Goal: Information Seeking & Learning: Learn about a topic

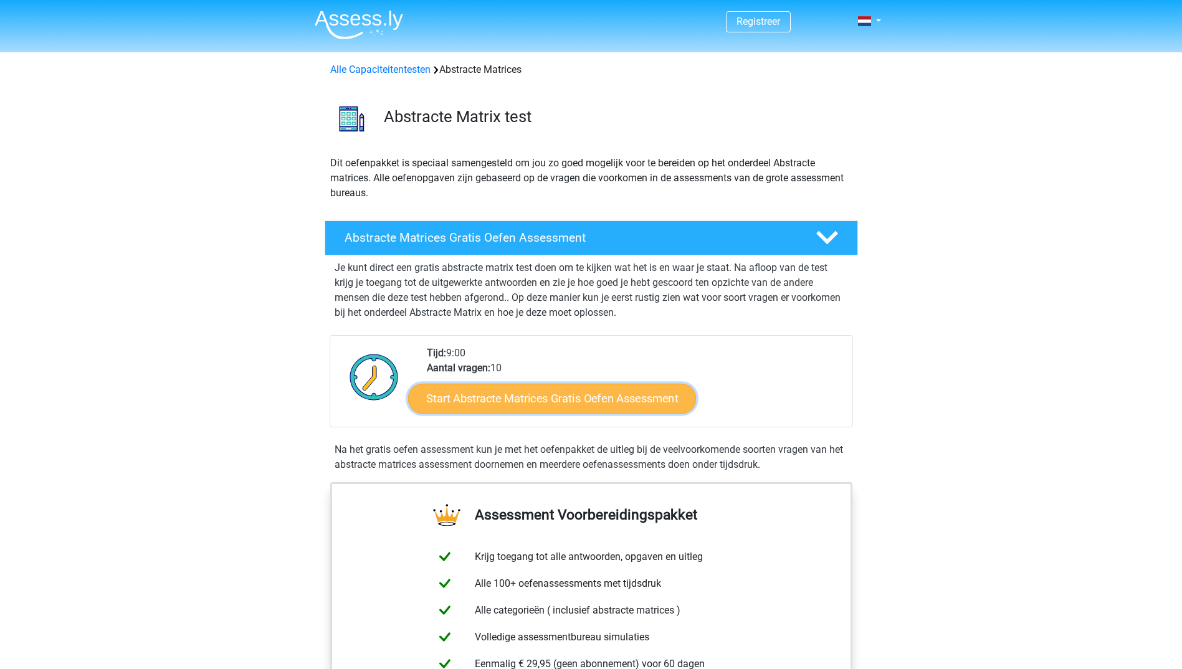
click at [520, 400] on link "Start Abstracte Matrices Gratis Oefen Assessment" at bounding box center [552, 398] width 288 height 30
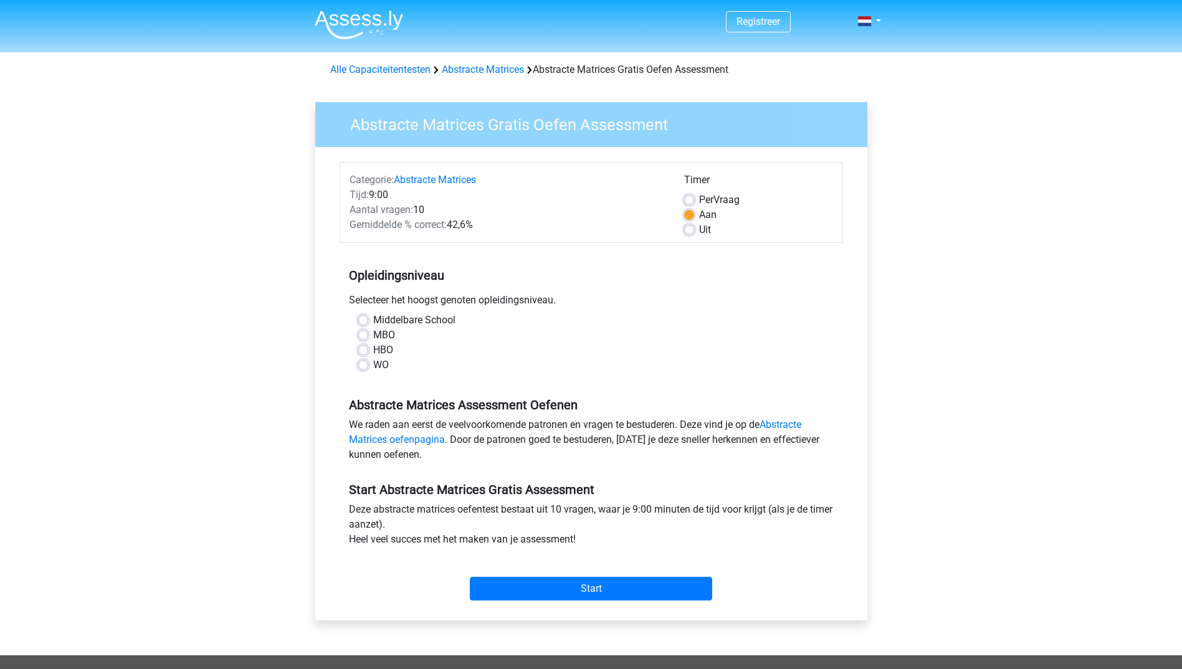
click at [378, 365] on label "WO" at bounding box center [381, 365] width 16 height 15
click at [368, 365] on input "WO" at bounding box center [363, 364] width 10 height 12
radio input "true"
click at [563, 590] on input "Start" at bounding box center [591, 589] width 242 height 24
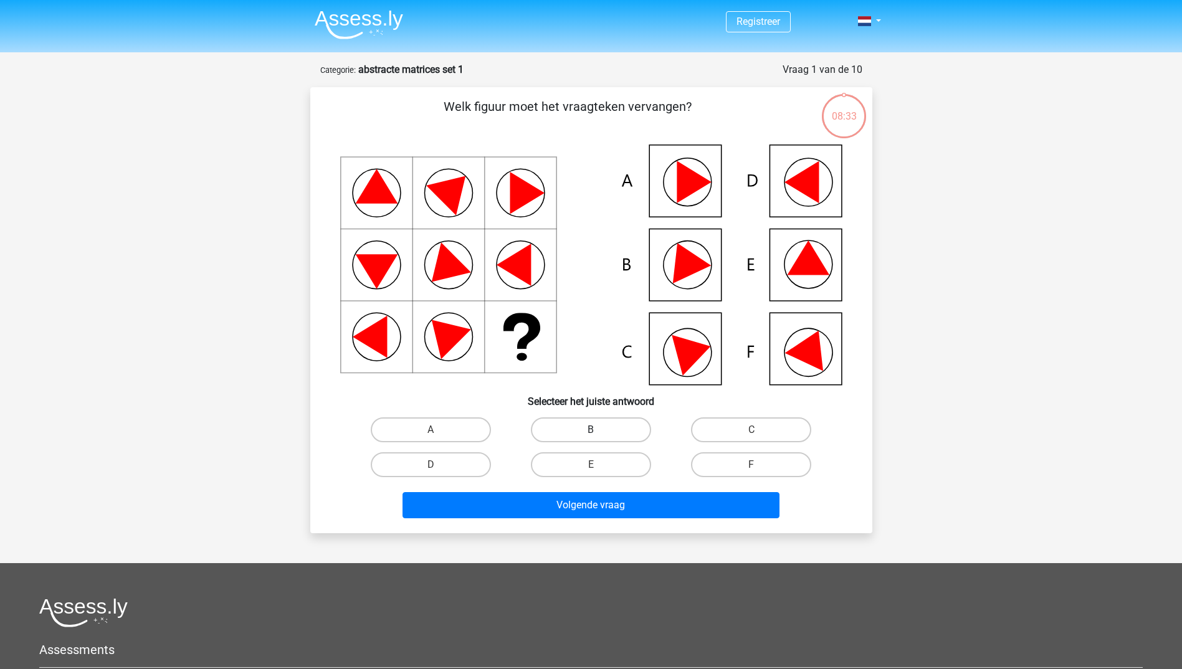
click at [619, 428] on label "B" at bounding box center [591, 430] width 120 height 25
click at [599, 430] on input "B" at bounding box center [595, 434] width 8 height 8
radio input "true"
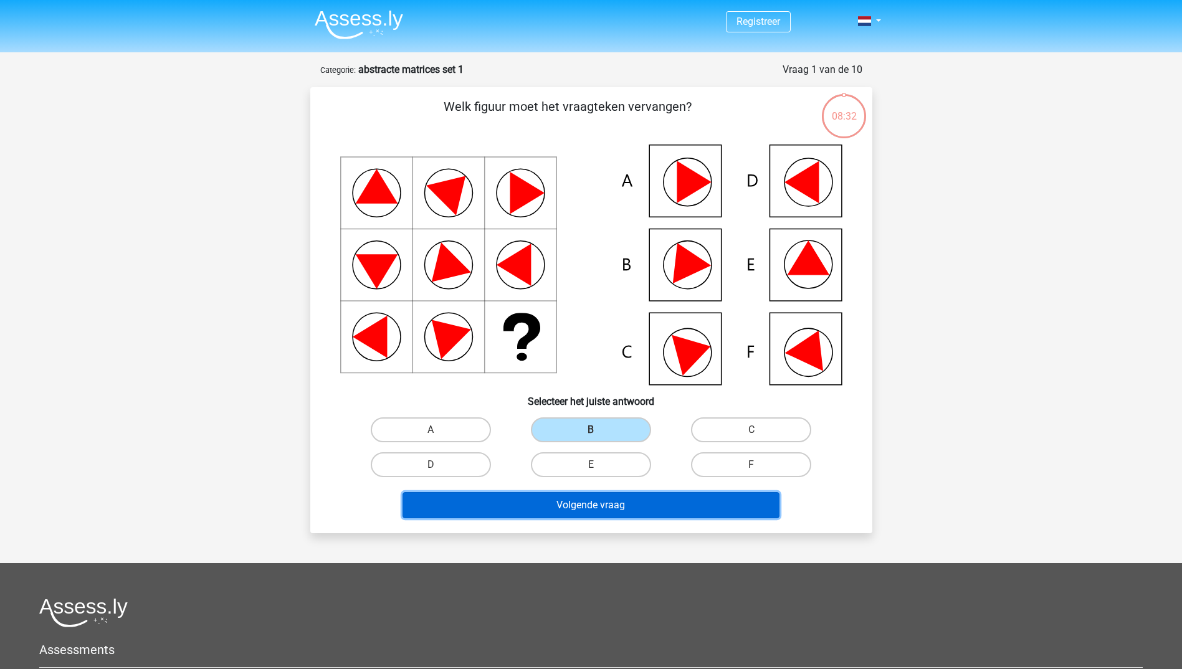
click at [612, 509] on button "Volgende vraag" at bounding box center [591, 505] width 377 height 26
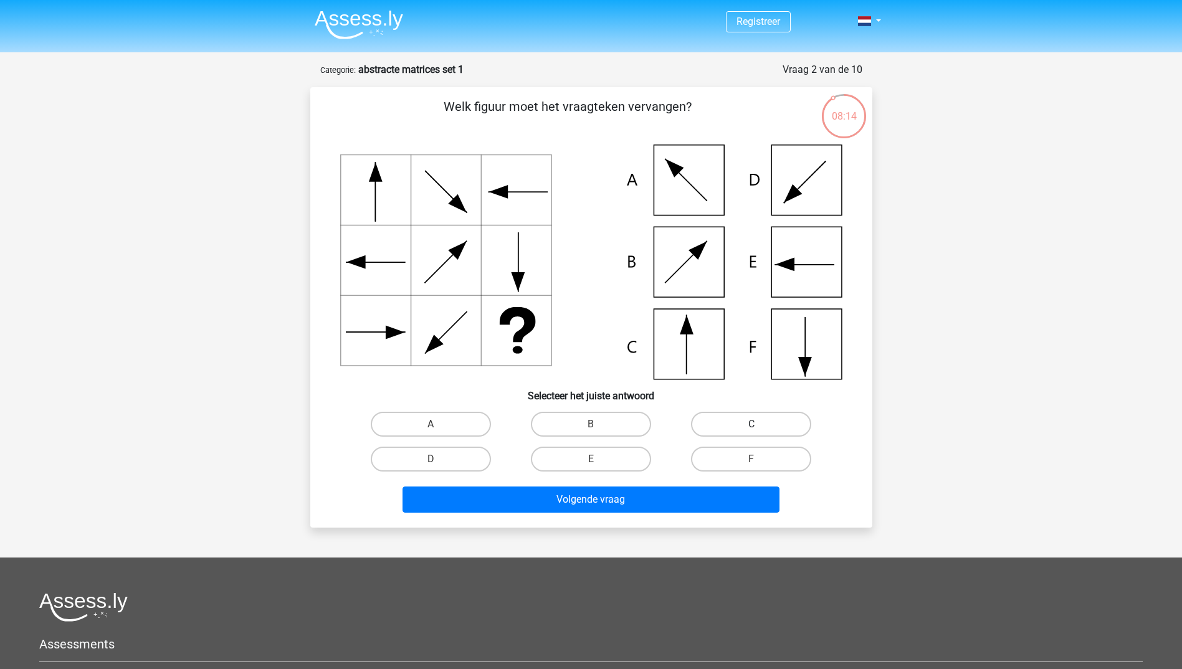
click at [735, 426] on label "C" at bounding box center [751, 424] width 120 height 25
click at [752, 426] on input "C" at bounding box center [756, 428] width 8 height 8
radio input "true"
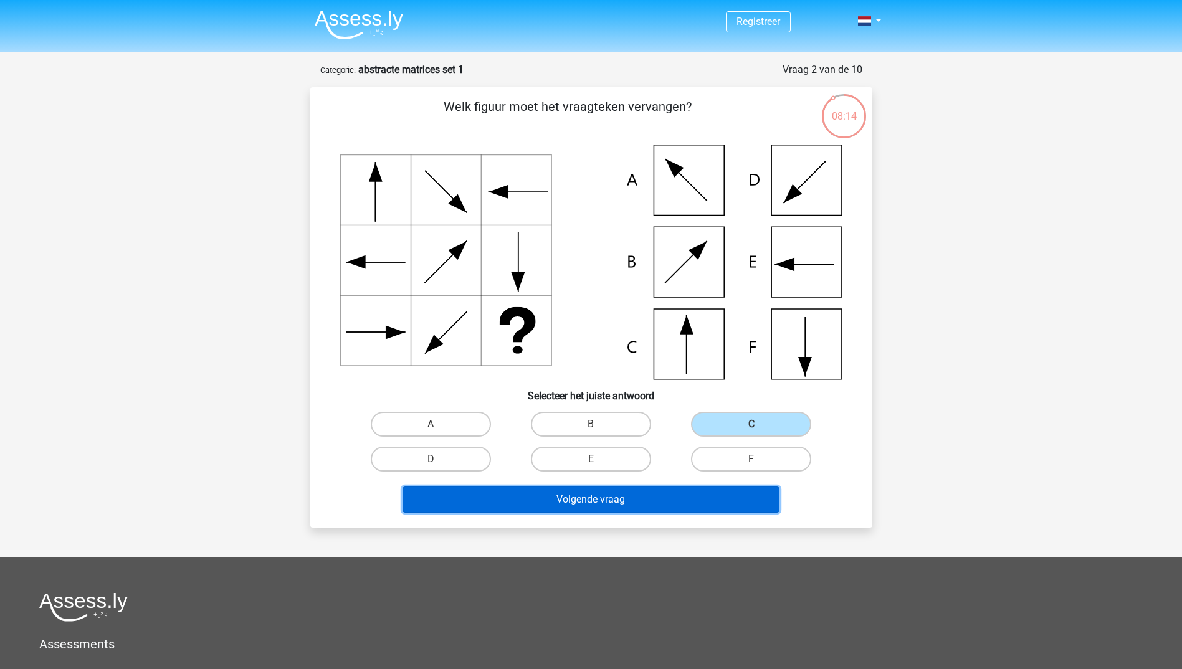
click at [613, 510] on button "Volgende vraag" at bounding box center [591, 500] width 377 height 26
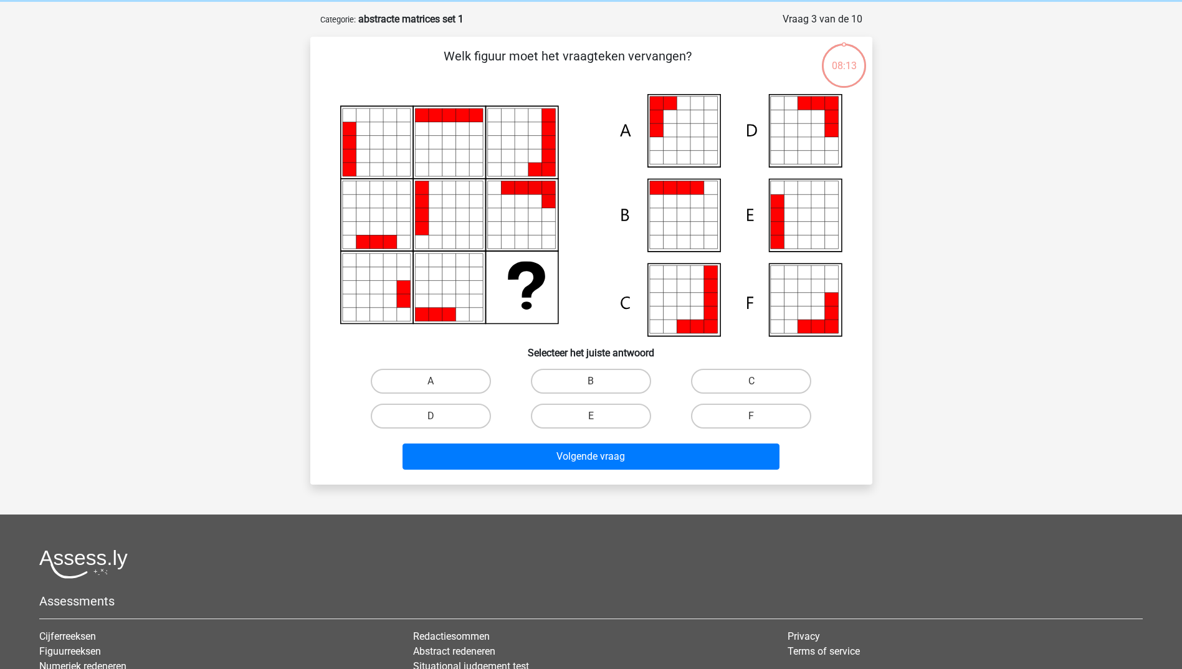
scroll to position [62, 0]
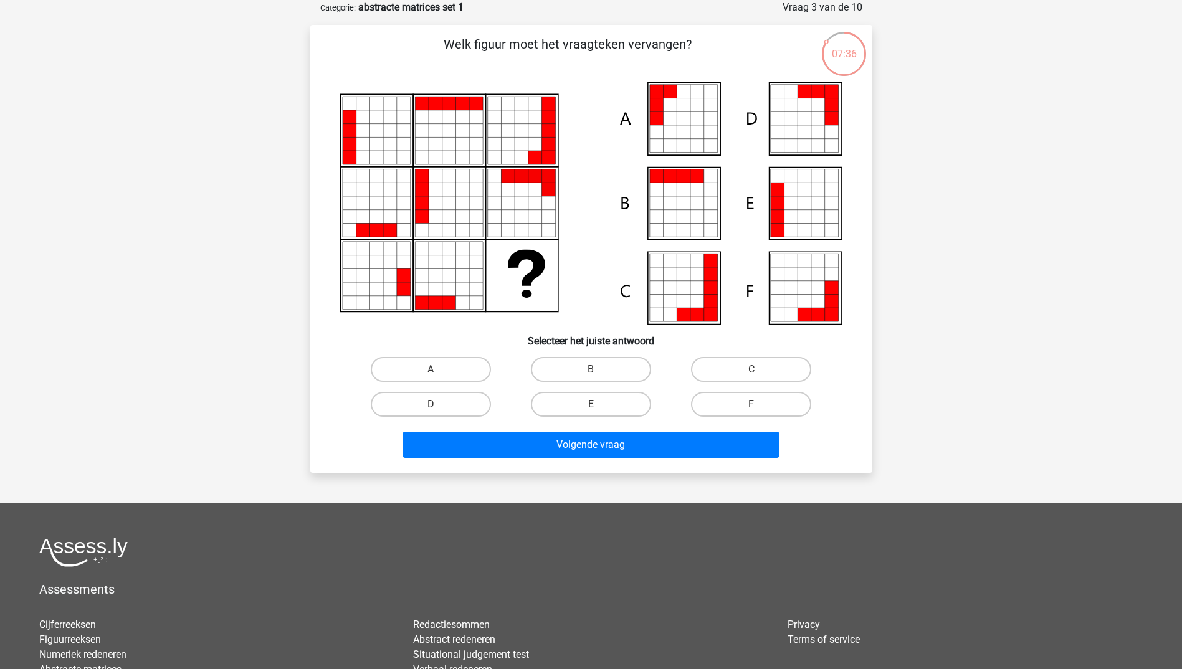
click at [690, 120] on icon at bounding box center [684, 119] width 14 height 14
click at [461, 378] on label "A" at bounding box center [431, 369] width 120 height 25
click at [439, 378] on input "A" at bounding box center [435, 374] width 8 height 8
radio input "true"
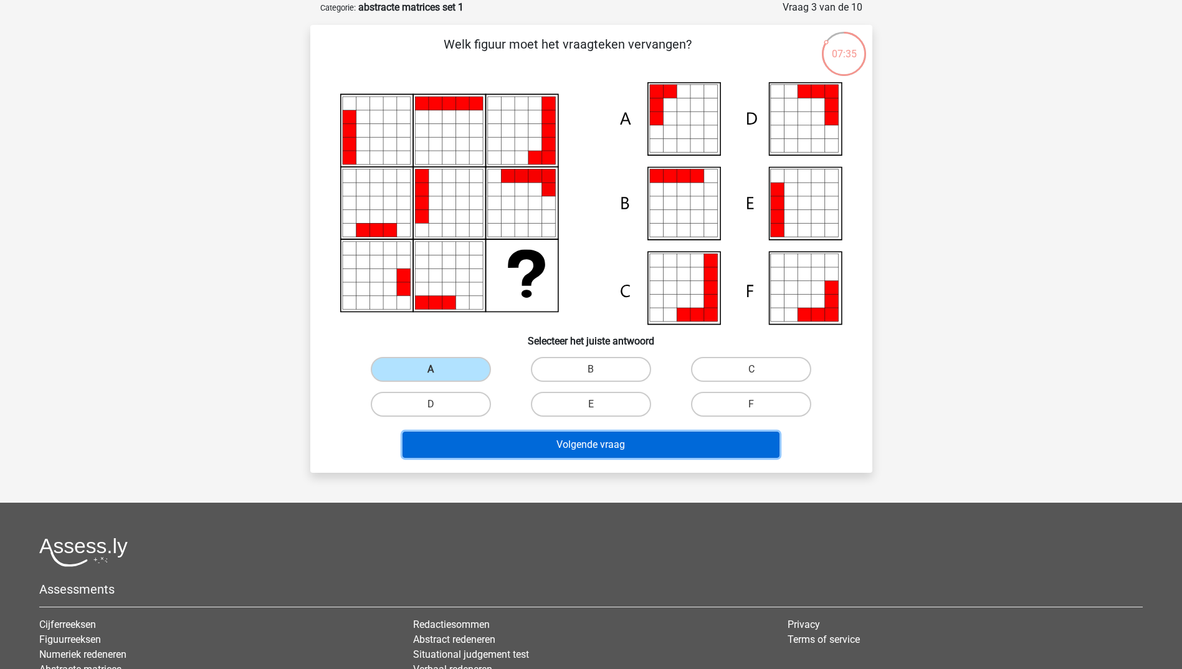
click at [590, 447] on button "Volgende vraag" at bounding box center [591, 445] width 377 height 26
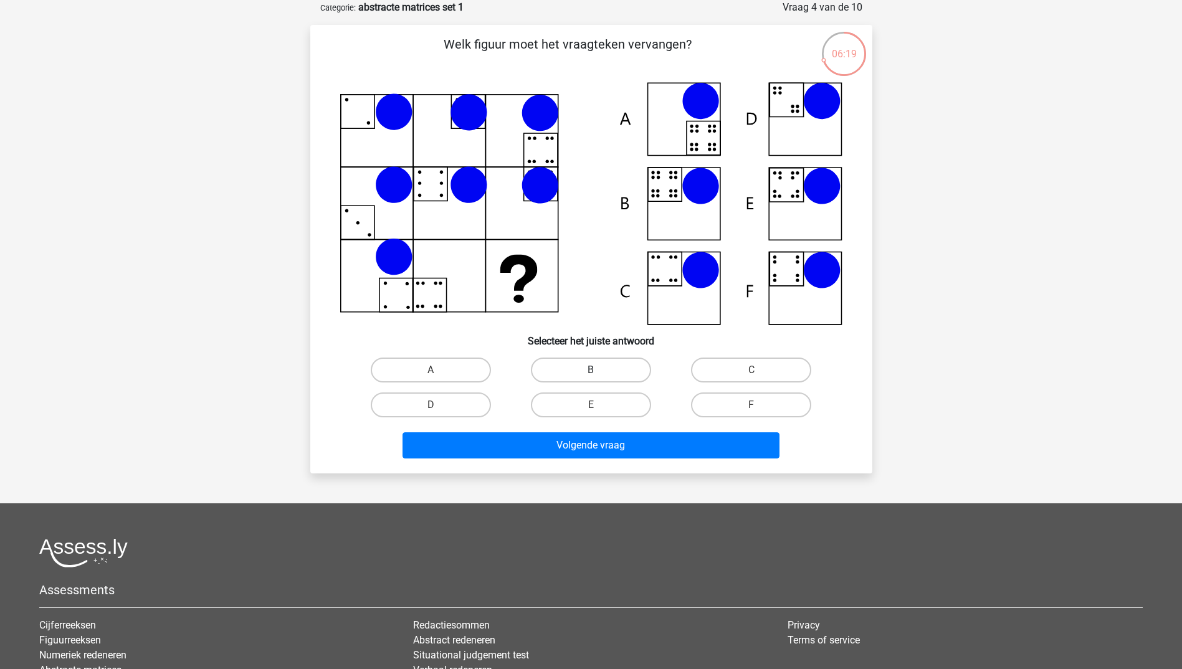
click at [586, 371] on label "B" at bounding box center [591, 370] width 120 height 25
click at [591, 371] on input "B" at bounding box center [595, 374] width 8 height 8
radio input "true"
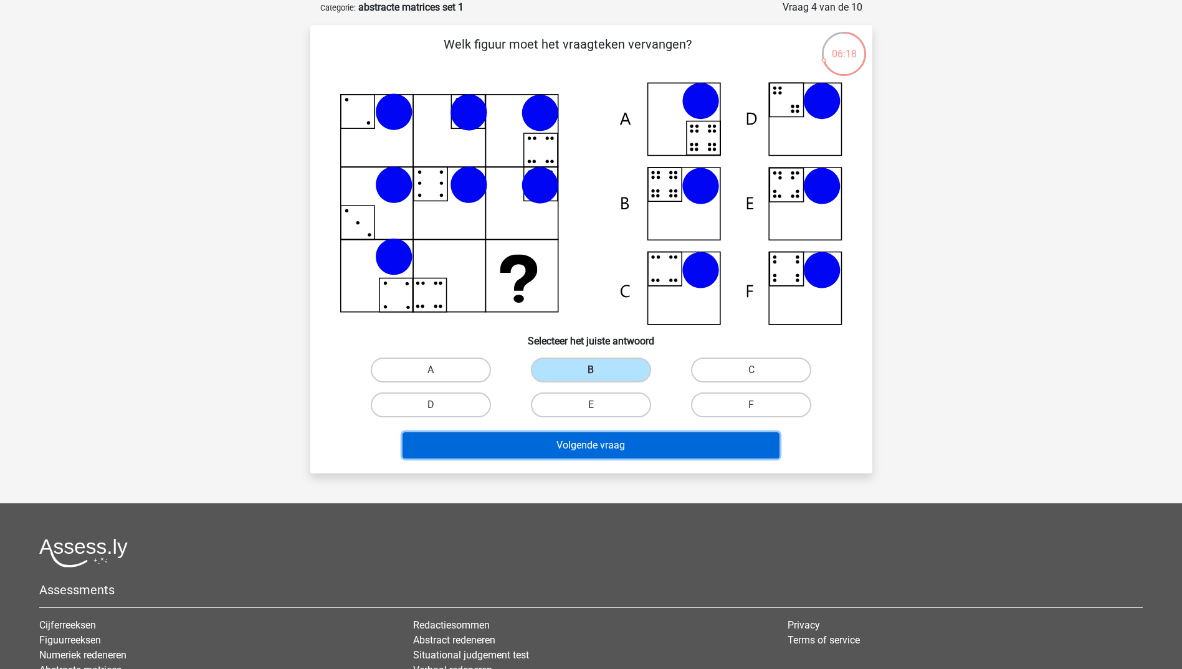
click at [589, 445] on button "Volgende vraag" at bounding box center [591, 446] width 377 height 26
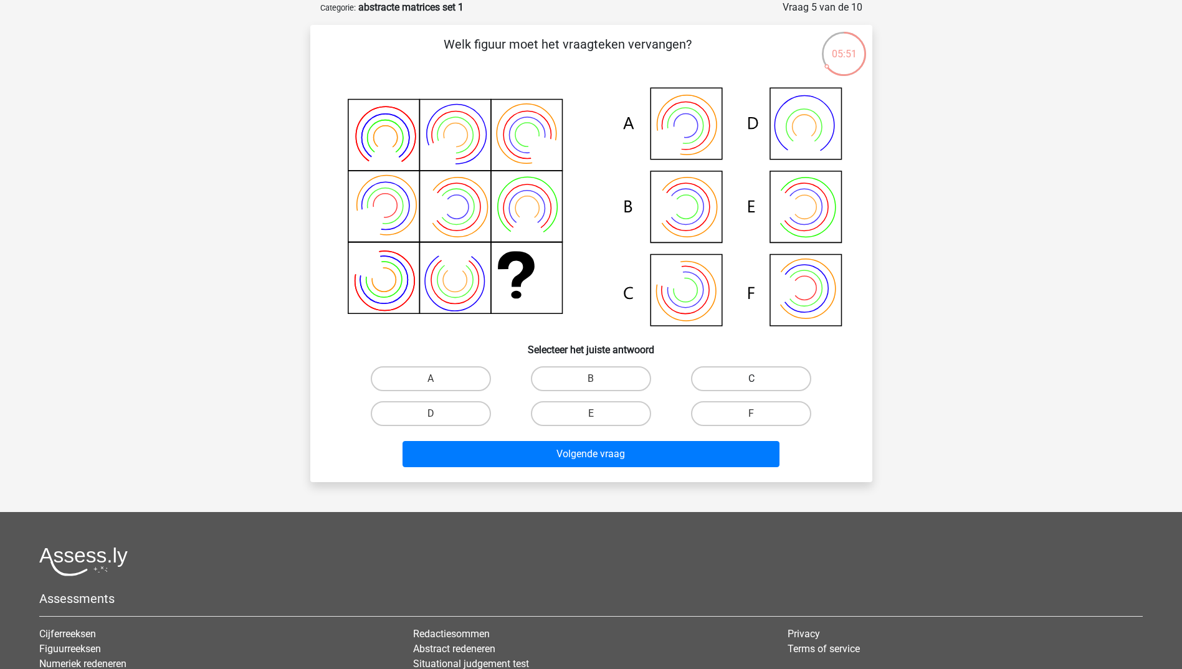
click at [718, 379] on label "C" at bounding box center [751, 378] width 120 height 25
click at [752, 379] on input "C" at bounding box center [756, 383] width 8 height 8
radio input "true"
click at [623, 414] on label "E" at bounding box center [591, 413] width 120 height 25
click at [599, 414] on input "E" at bounding box center [595, 418] width 8 height 8
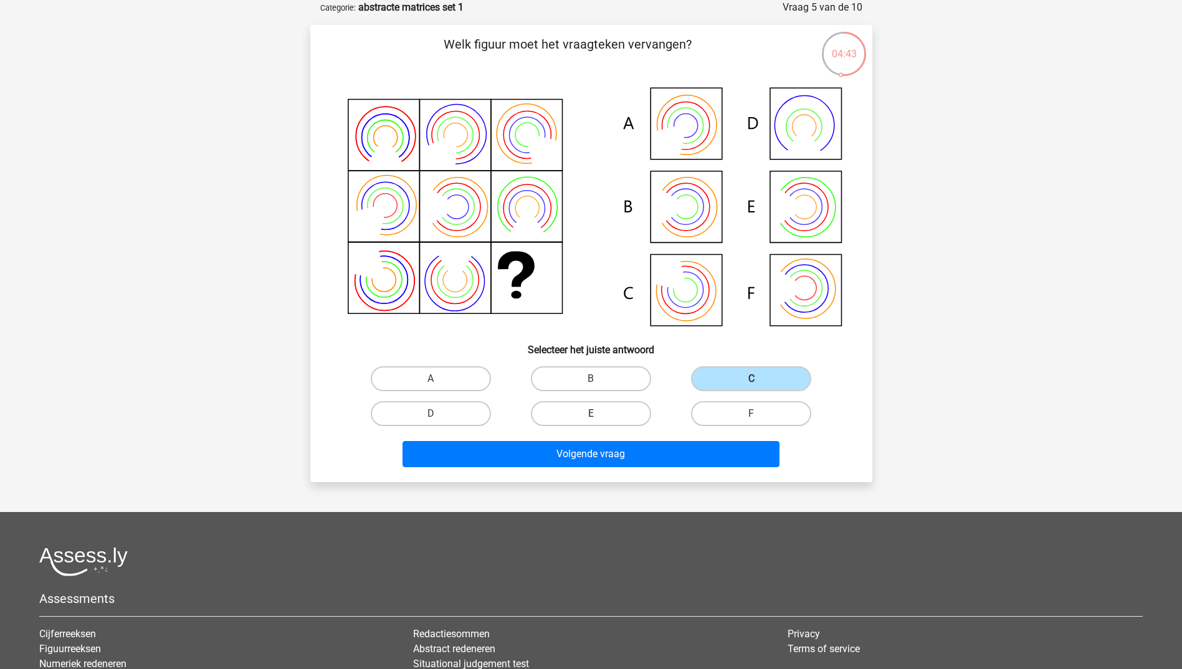
radio input "true"
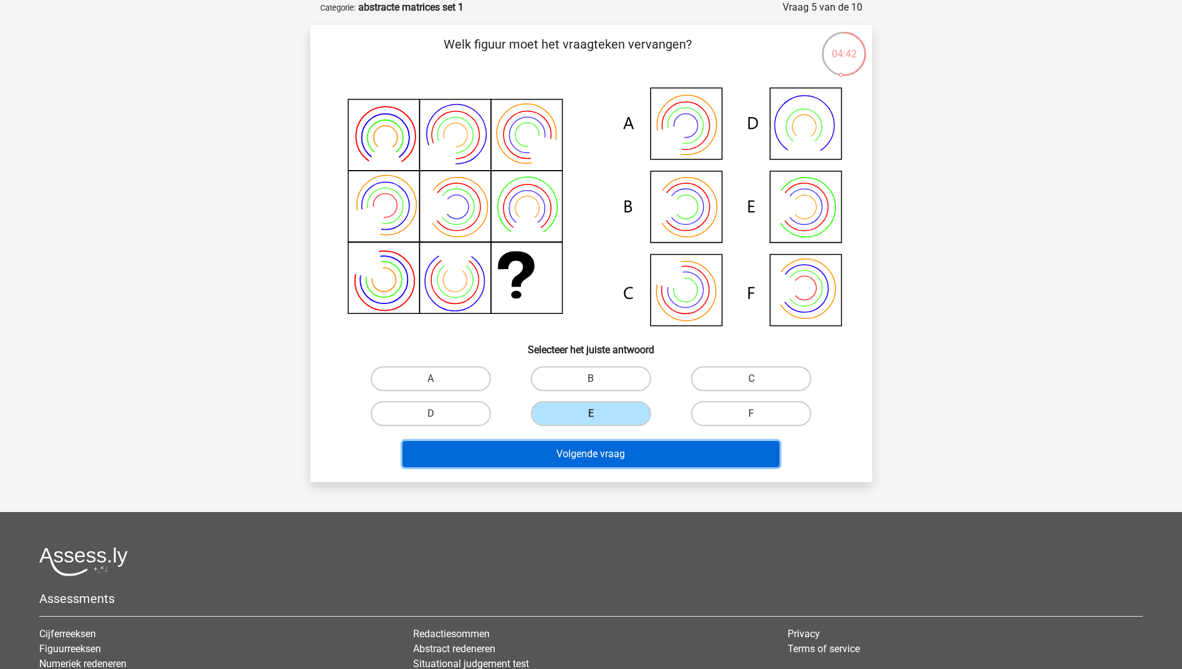
click at [628, 454] on button "Volgende vraag" at bounding box center [591, 454] width 377 height 26
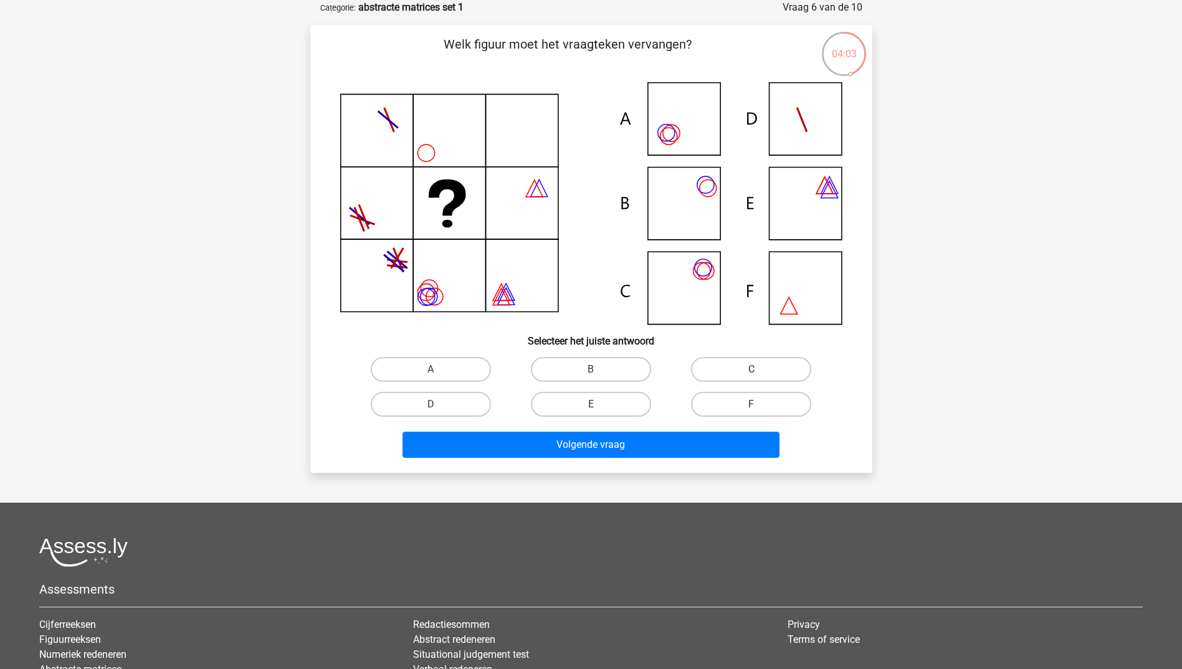
click at [730, 363] on label "C" at bounding box center [751, 369] width 120 height 25
click at [752, 370] on input "C" at bounding box center [756, 374] width 8 height 8
radio input "true"
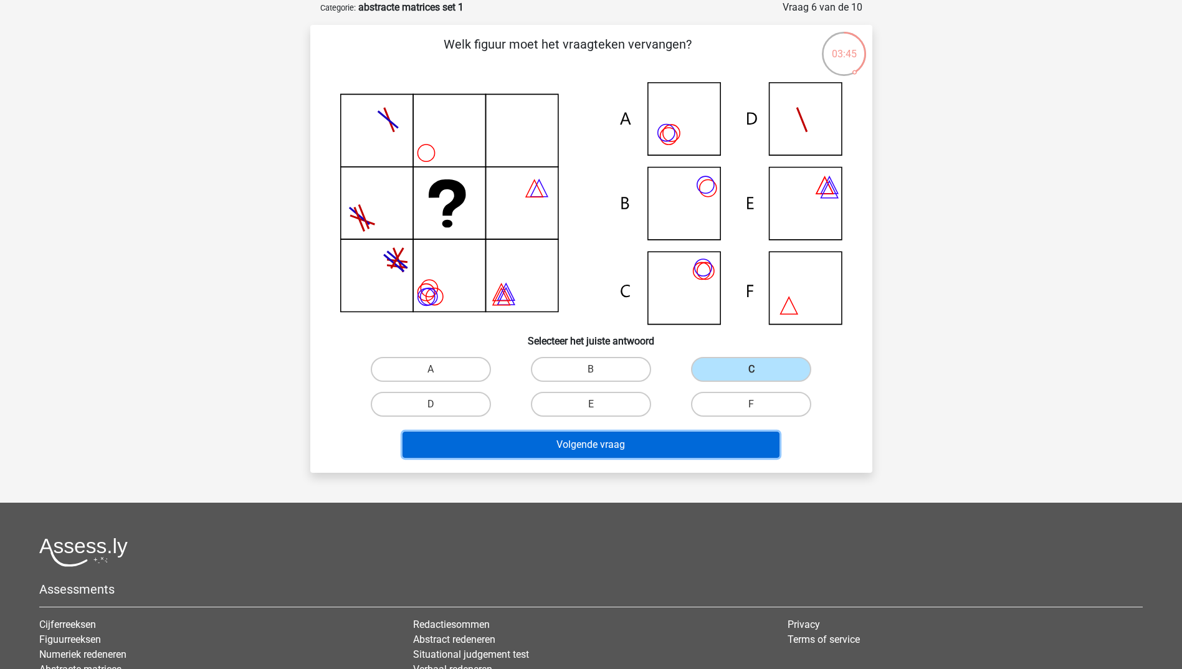
click at [658, 443] on button "Volgende vraag" at bounding box center [591, 445] width 377 height 26
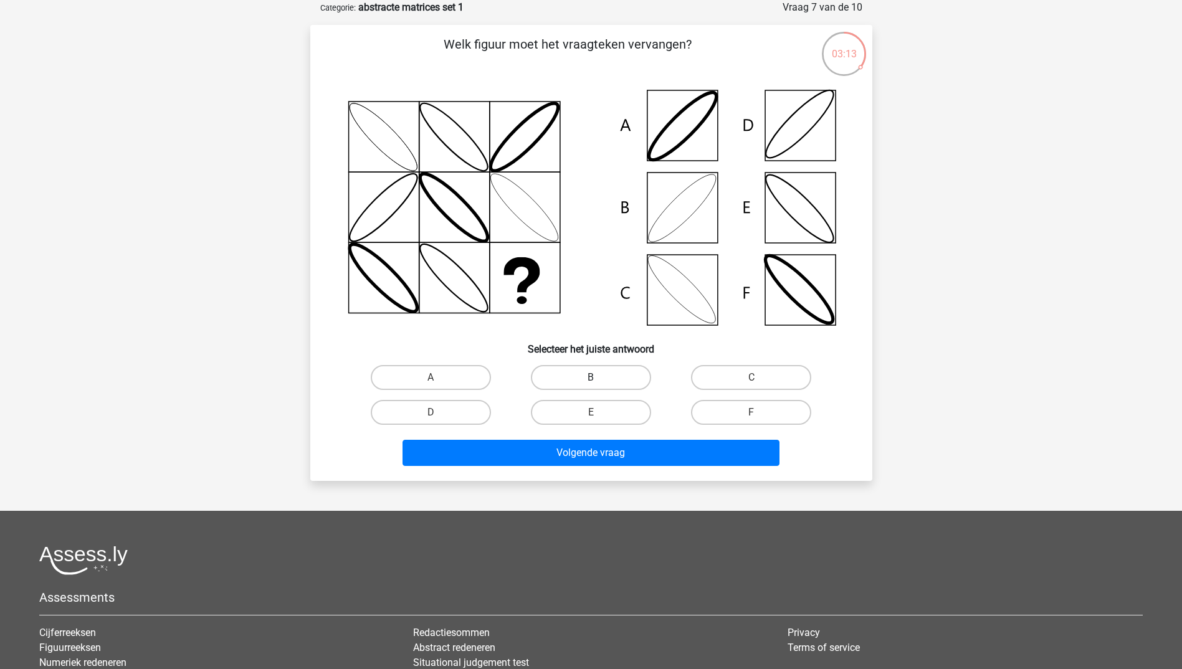
click at [613, 373] on label "B" at bounding box center [591, 377] width 120 height 25
click at [599, 378] on input "B" at bounding box center [595, 382] width 8 height 8
radio input "true"
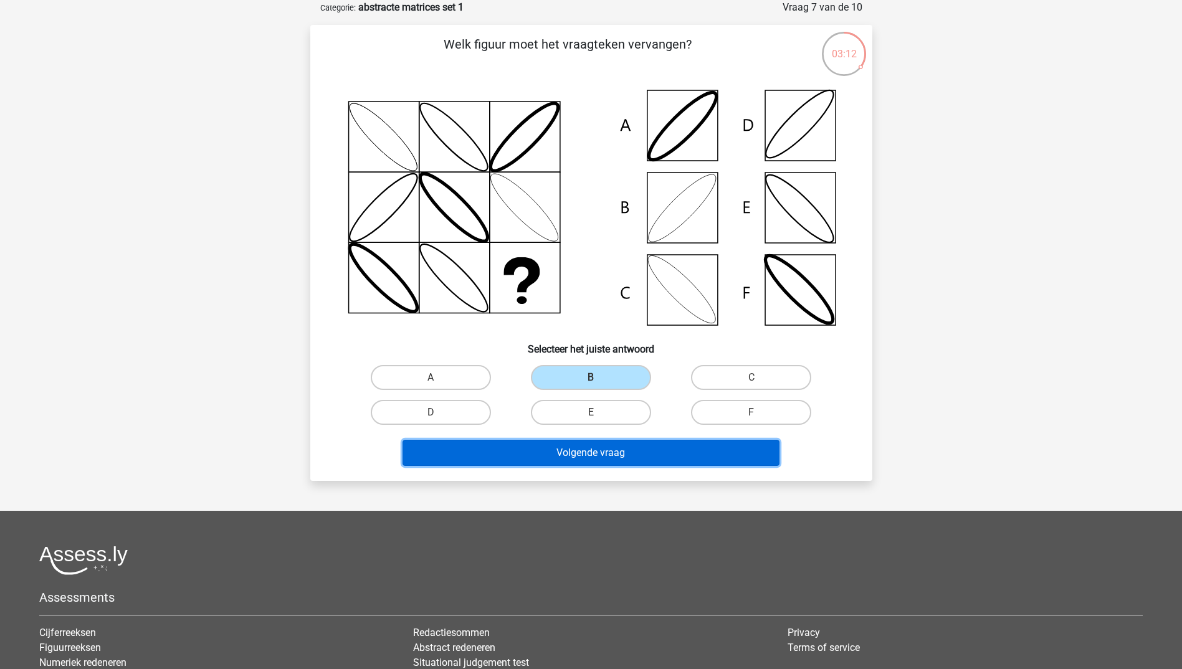
click at [601, 458] on button "Volgende vraag" at bounding box center [591, 453] width 377 height 26
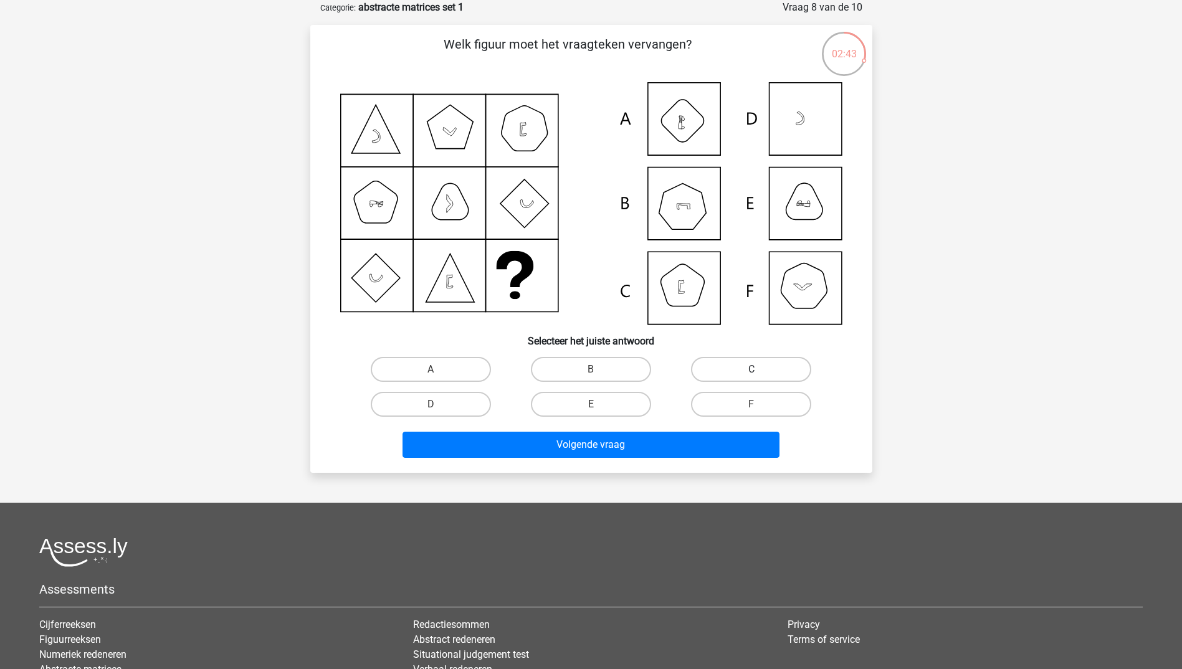
click at [745, 363] on label "C" at bounding box center [751, 369] width 120 height 25
click at [752, 370] on input "C" at bounding box center [756, 374] width 8 height 8
radio input "true"
click at [472, 396] on label "D" at bounding box center [431, 404] width 120 height 25
click at [439, 404] on input "D" at bounding box center [435, 408] width 8 height 8
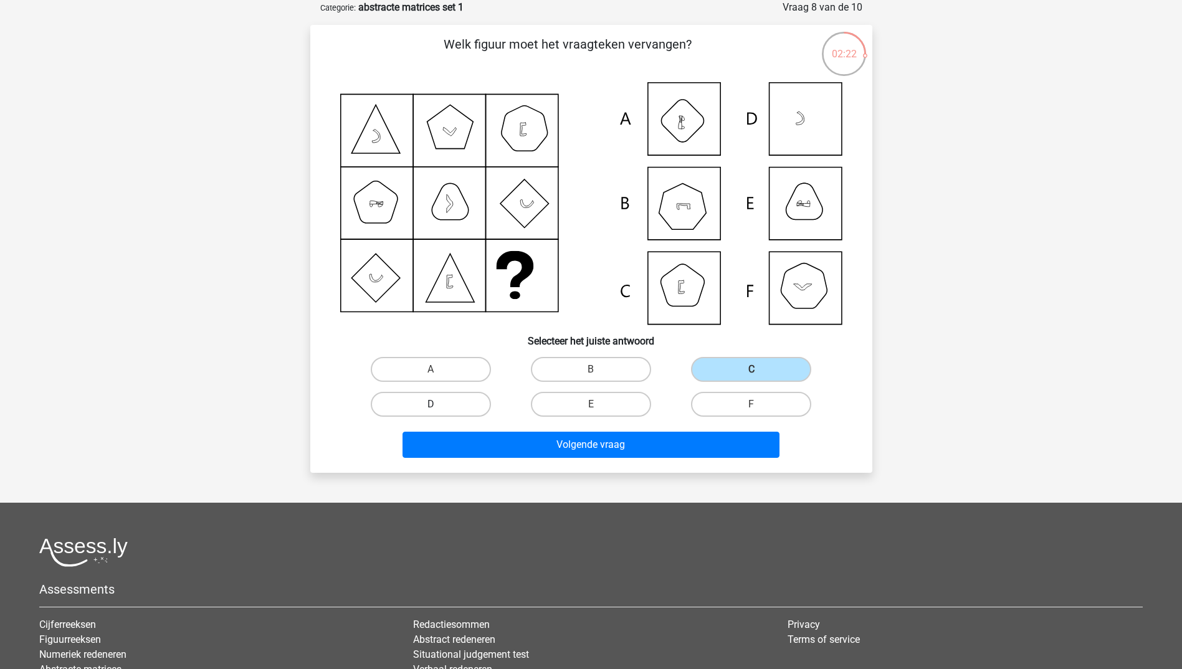
radio input "true"
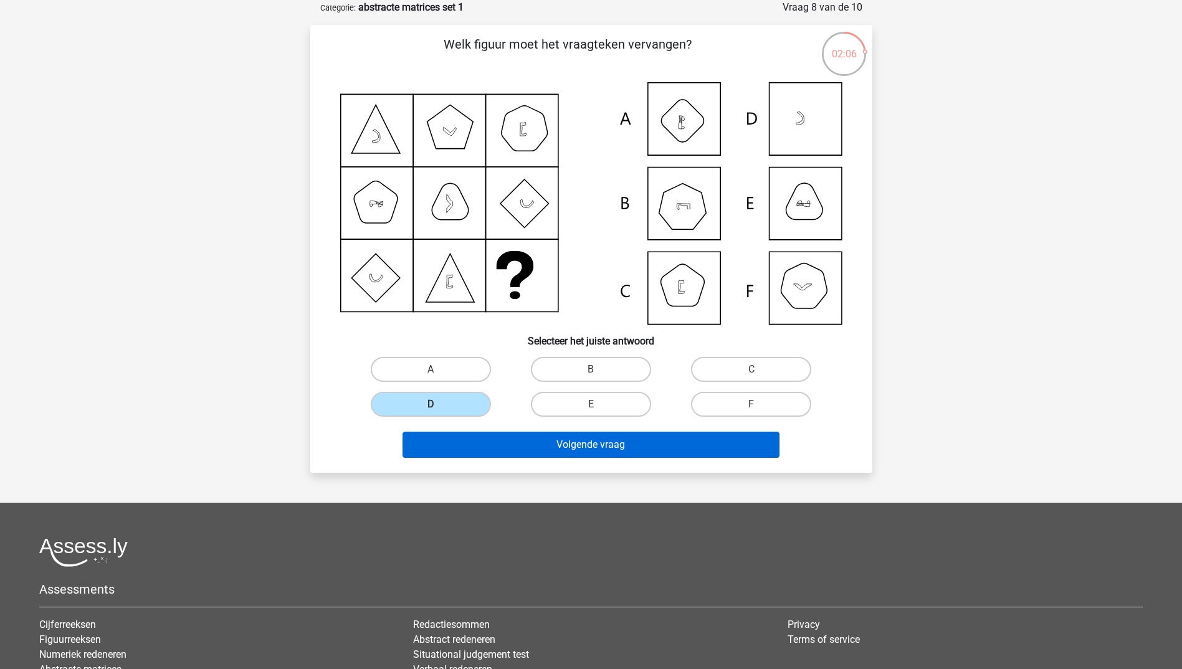
drag, startPoint x: 609, startPoint y: 369, endPoint x: 616, endPoint y: 446, distance: 77.0
click at [610, 370] on label "B" at bounding box center [591, 369] width 120 height 25
click at [599, 370] on input "B" at bounding box center [595, 374] width 8 height 8
radio input "true"
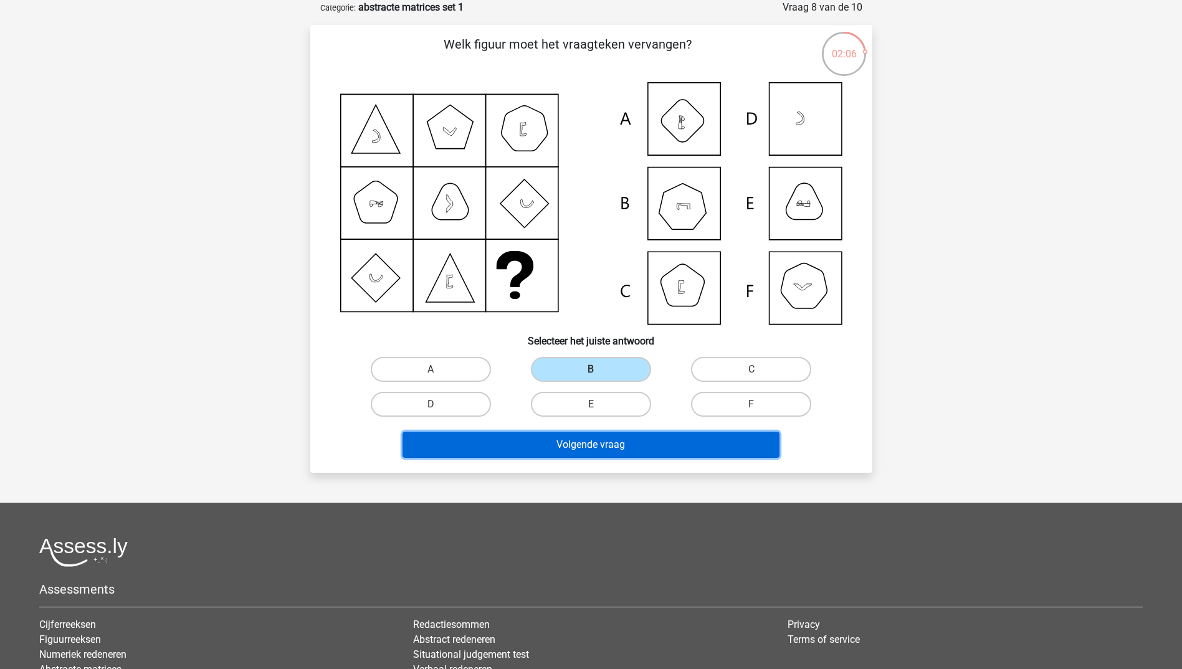
click at [613, 444] on button "Volgende vraag" at bounding box center [591, 445] width 377 height 26
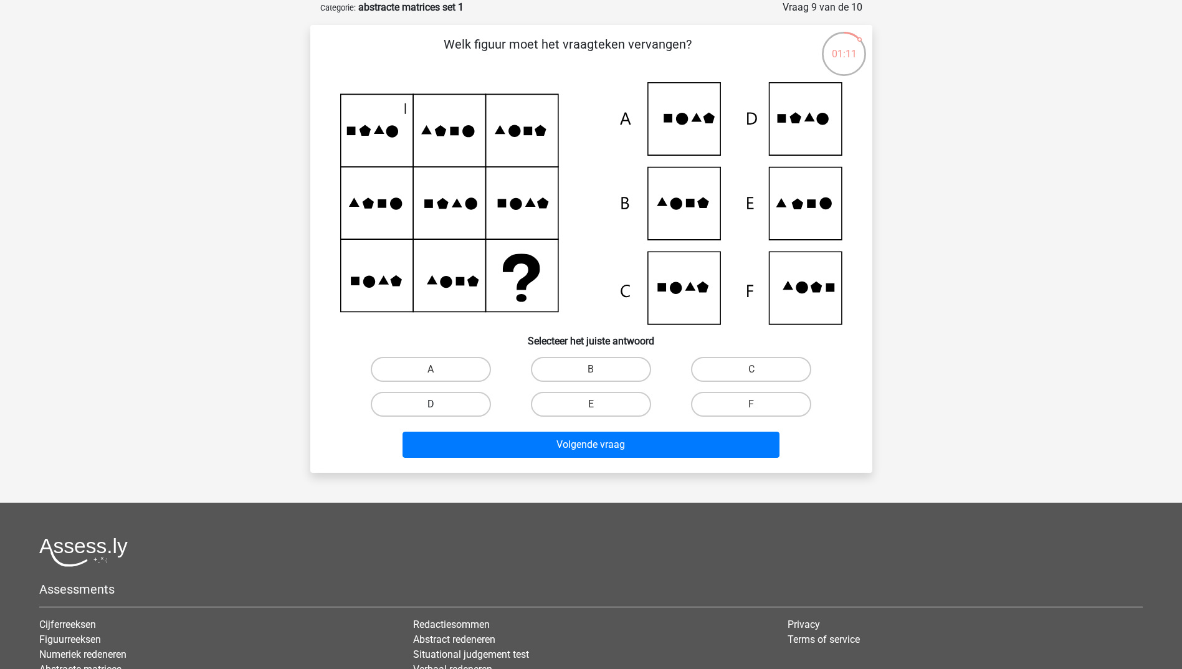
click at [472, 401] on label "D" at bounding box center [431, 404] width 120 height 25
click at [439, 404] on input "D" at bounding box center [435, 408] width 8 height 8
radio input "true"
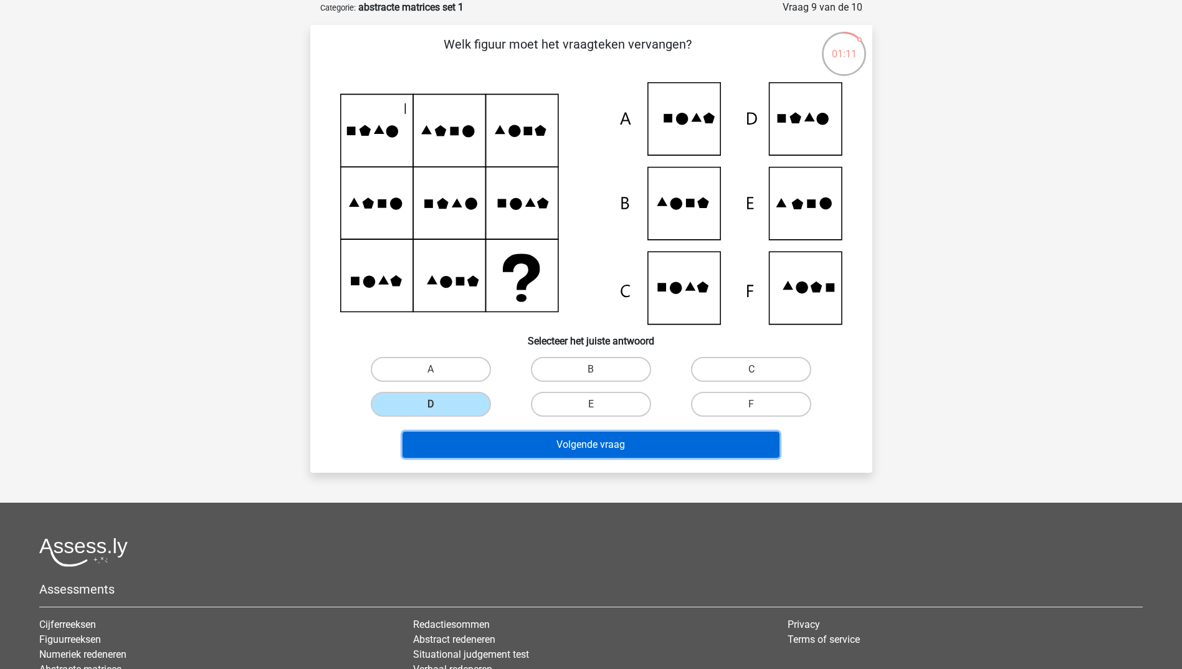
click at [565, 447] on button "Volgende vraag" at bounding box center [591, 445] width 377 height 26
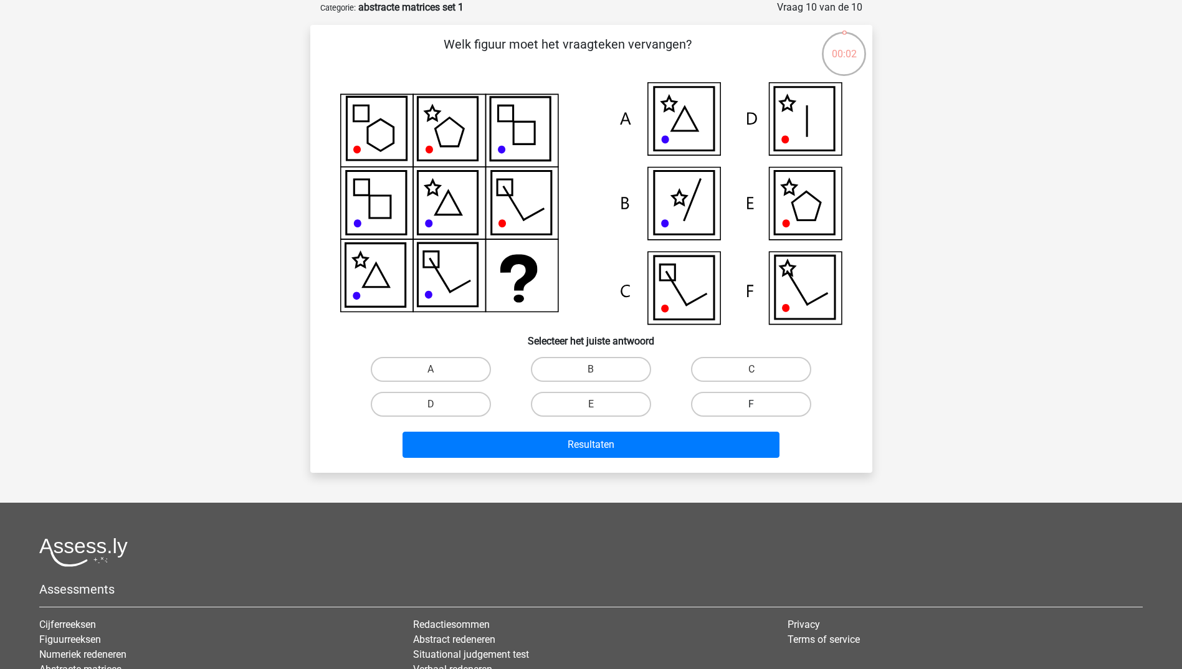
click at [754, 396] on label "F" at bounding box center [751, 404] width 120 height 25
click at [754, 404] on input "F" at bounding box center [756, 408] width 8 height 8
radio input "true"
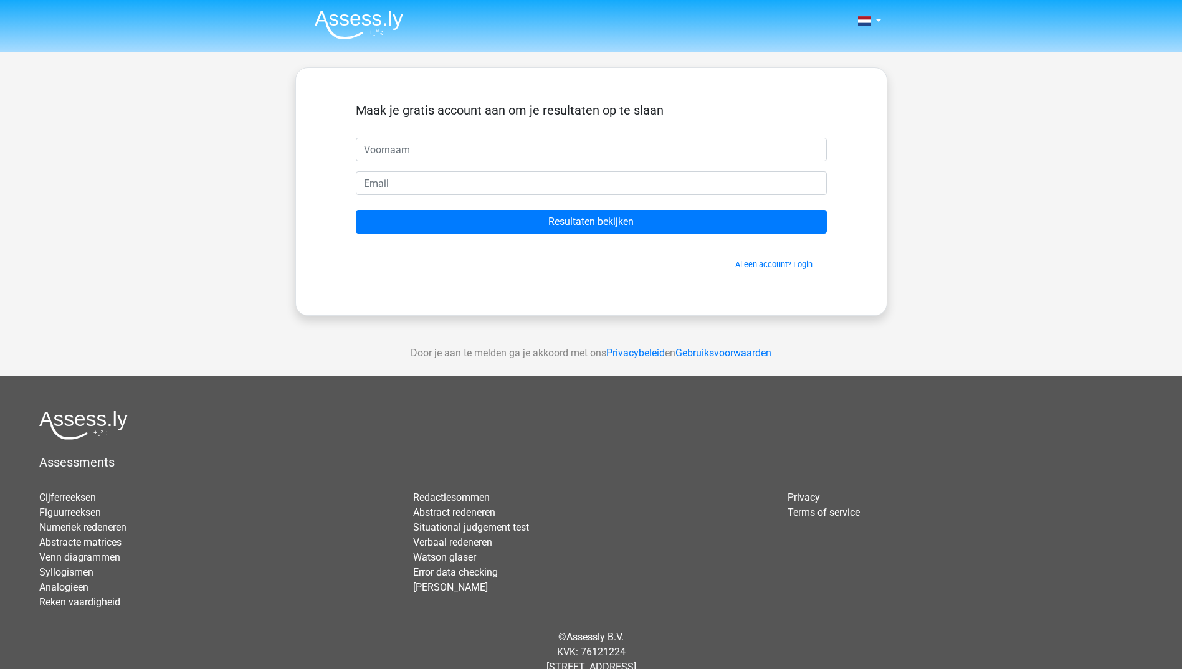
click at [598, 168] on form "Maak je gratis account aan om je resultaten op te slaan Resultaten bekijken Al …" at bounding box center [591, 187] width 471 height 168
click at [598, 163] on form "Maak je gratis account aan om je resultaten op te slaan Resultaten bekijken Al …" at bounding box center [591, 187] width 471 height 168
click at [600, 154] on input "text" at bounding box center [591, 150] width 471 height 24
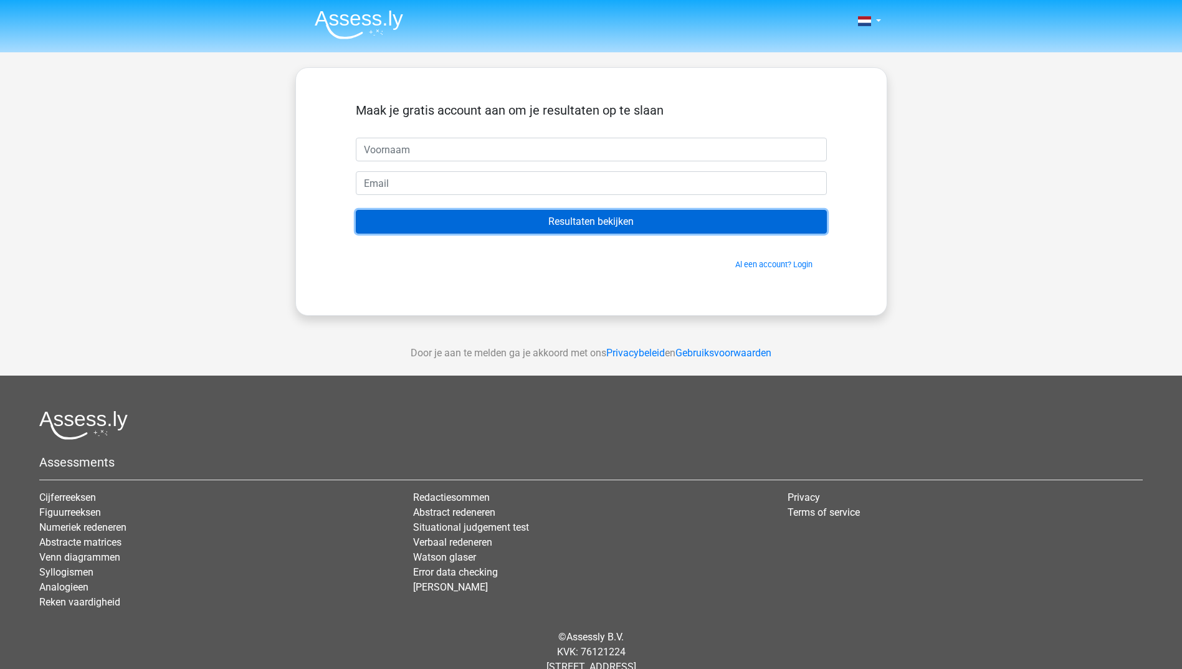
click at [661, 223] on input "Resultaten bekijken" at bounding box center [591, 222] width 471 height 24
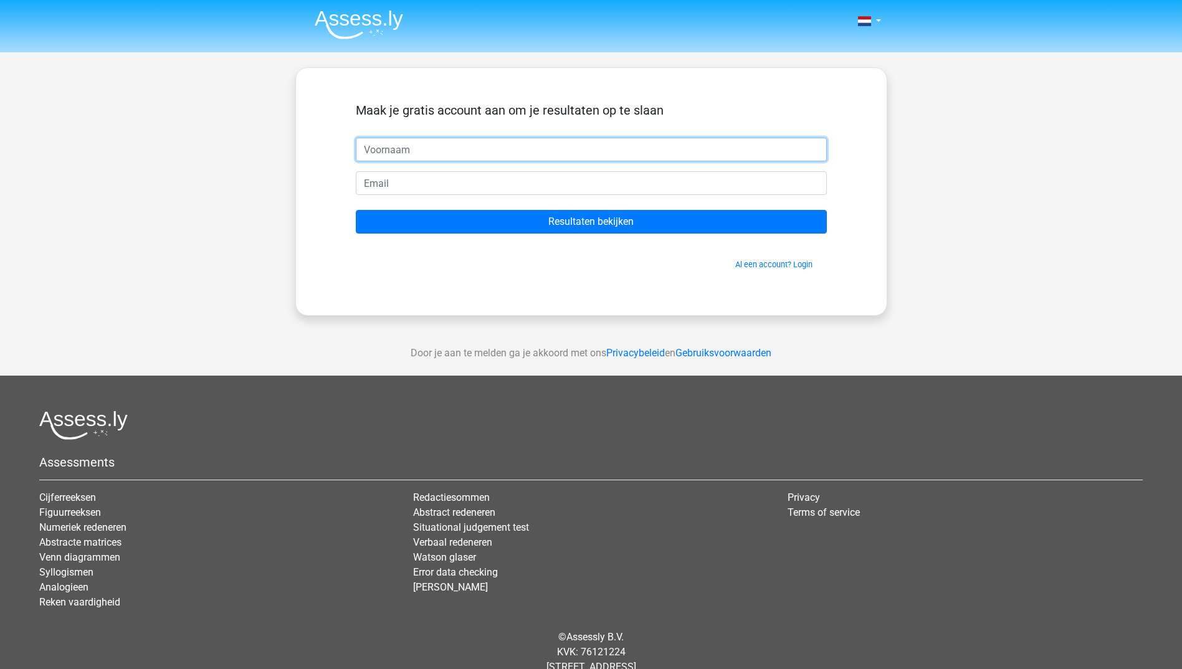
click at [610, 152] on input "text" at bounding box center [591, 150] width 471 height 24
type input "g"
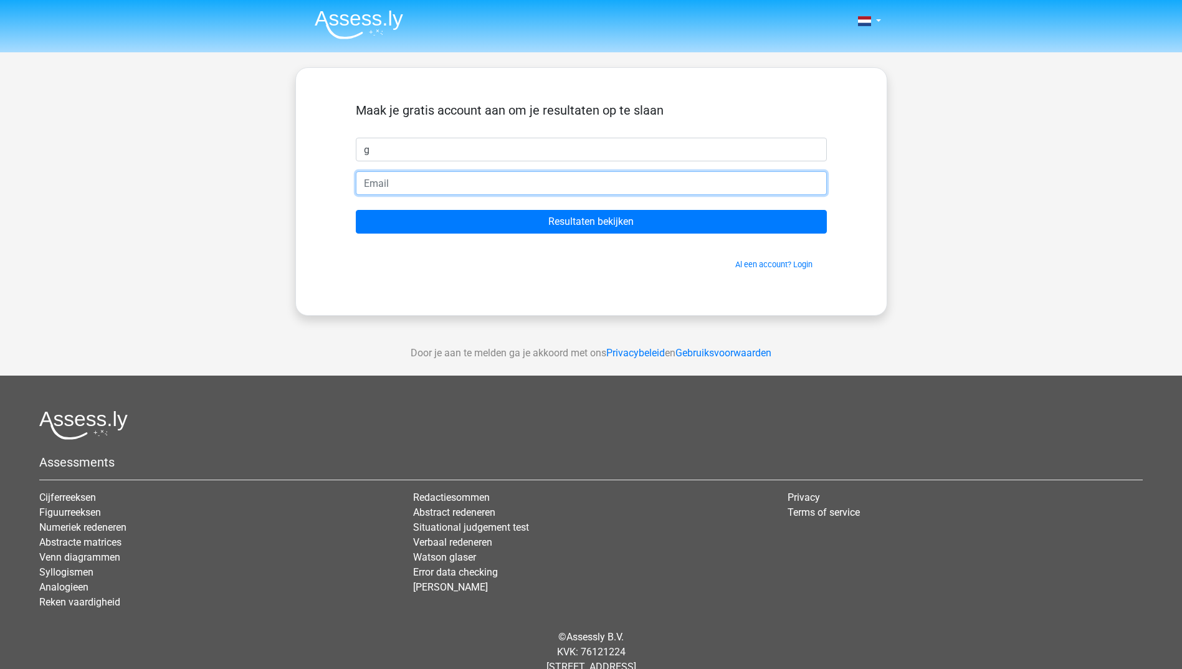
click at [575, 180] on input "email" at bounding box center [591, 183] width 471 height 24
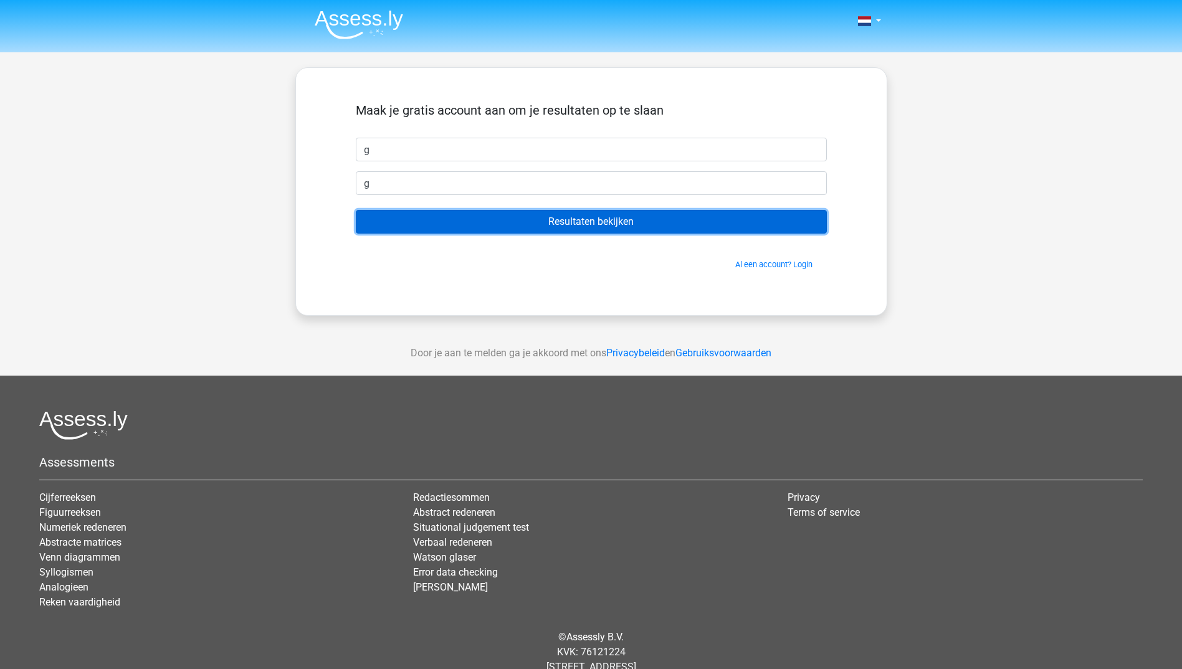
click at [583, 224] on input "Resultaten bekijken" at bounding box center [591, 222] width 471 height 24
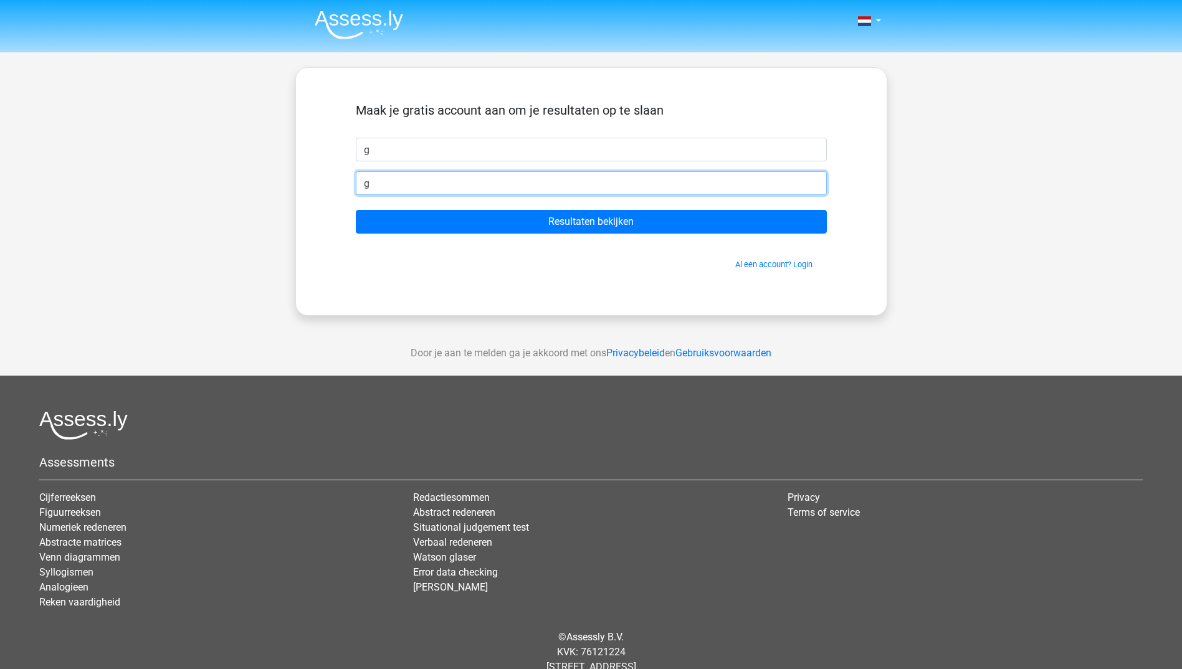
click at [599, 185] on input "g" at bounding box center [591, 183] width 471 height 24
type input "gt"
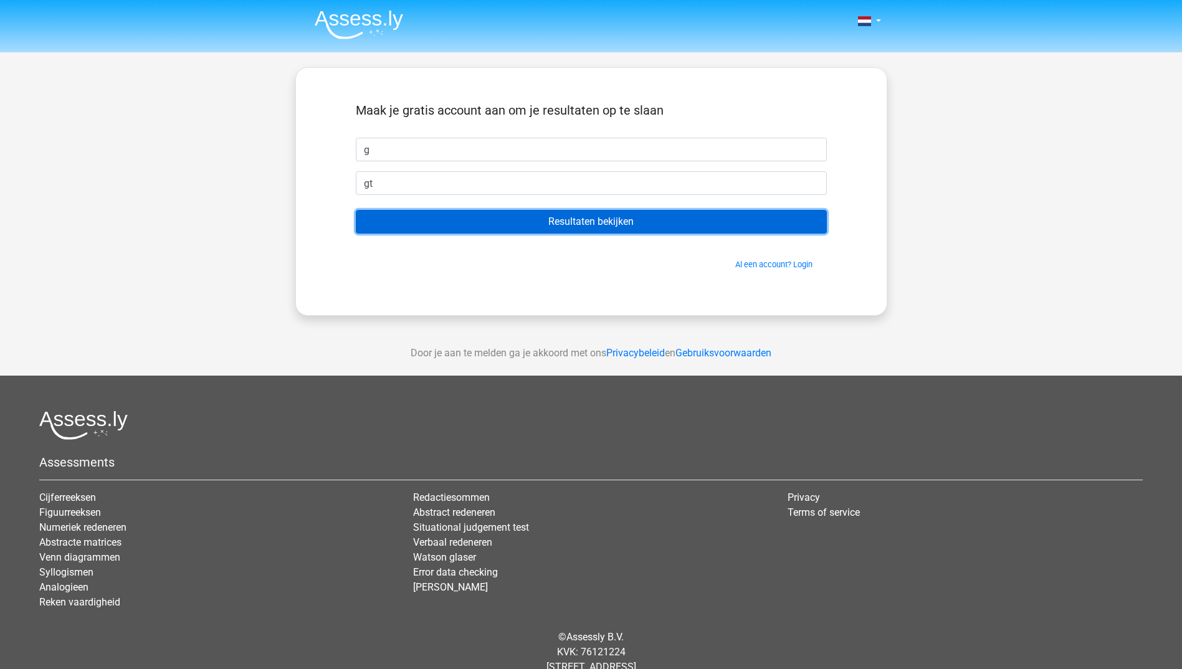
click at [593, 221] on input "Resultaten bekijken" at bounding box center [591, 222] width 471 height 24
